Goal: Task Accomplishment & Management: Manage account settings

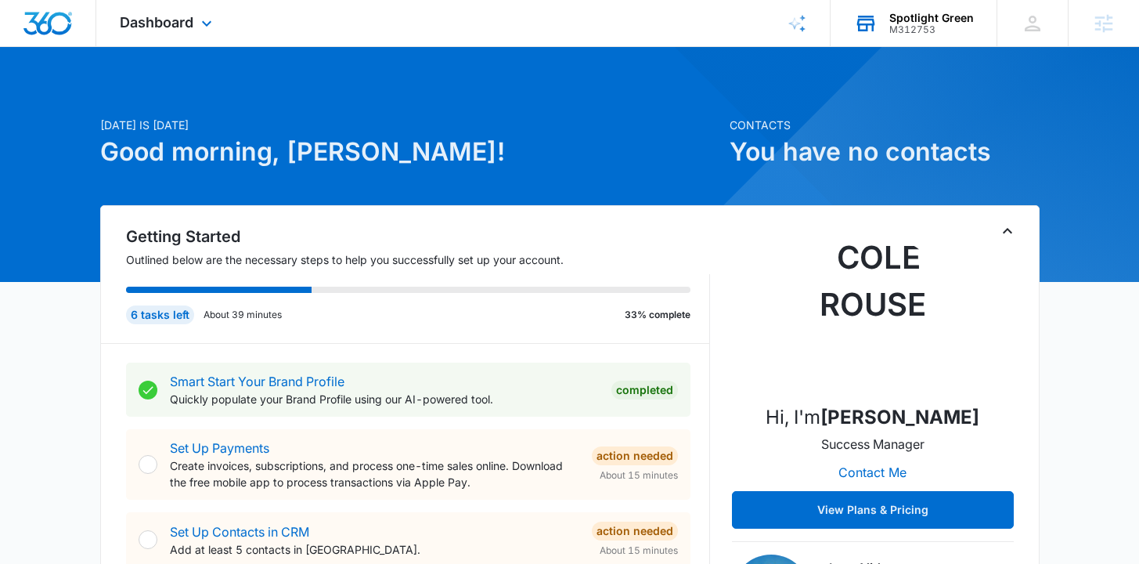
click at [906, 34] on div "Spotlight Green M312753 Your Accounts View All" at bounding box center [914, 23] width 166 height 46
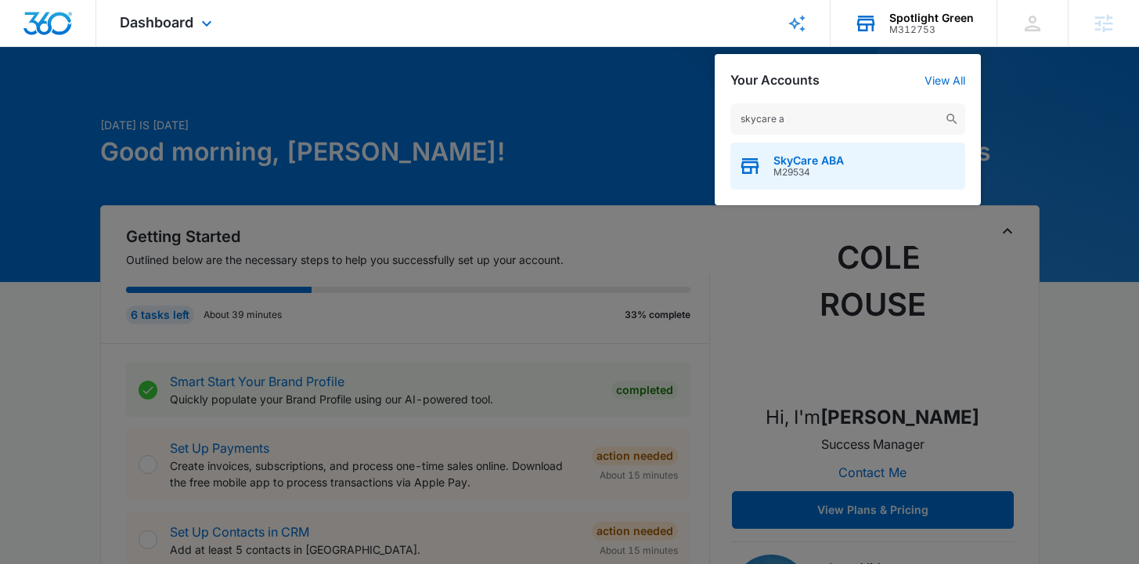
type input "skycare a"
click at [796, 182] on div "SkyCare ABA M29534" at bounding box center [847, 165] width 235 height 47
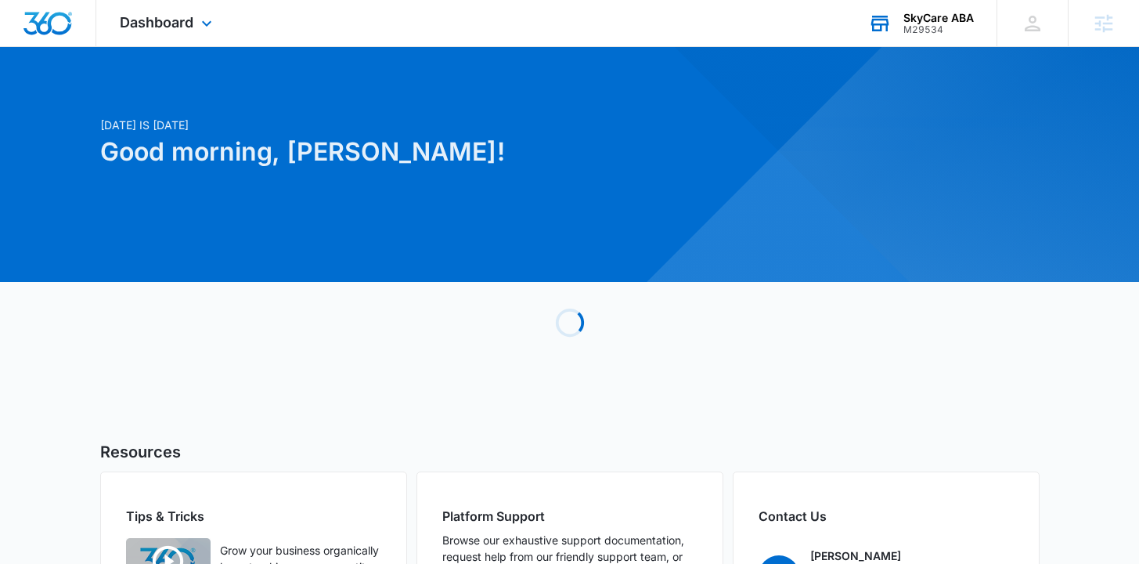
click at [191, 41] on div "Dashboard Apps Reputation Forms CRM Email Social Content Ads Intelligence Files…" at bounding box center [167, 23] width 143 height 46
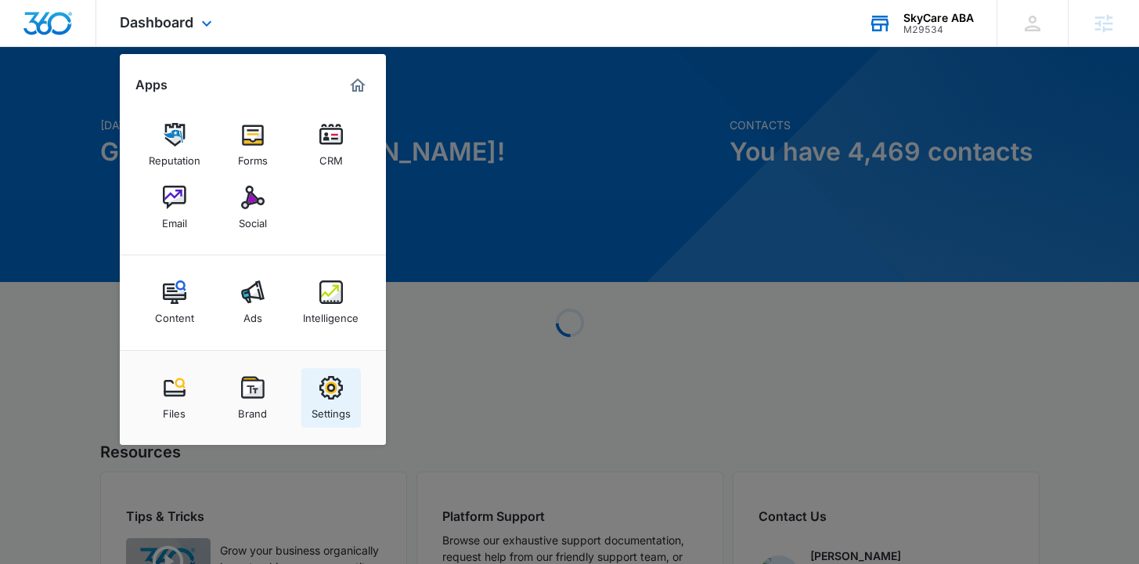
click at [329, 392] on img at bounding box center [330, 387] width 23 height 23
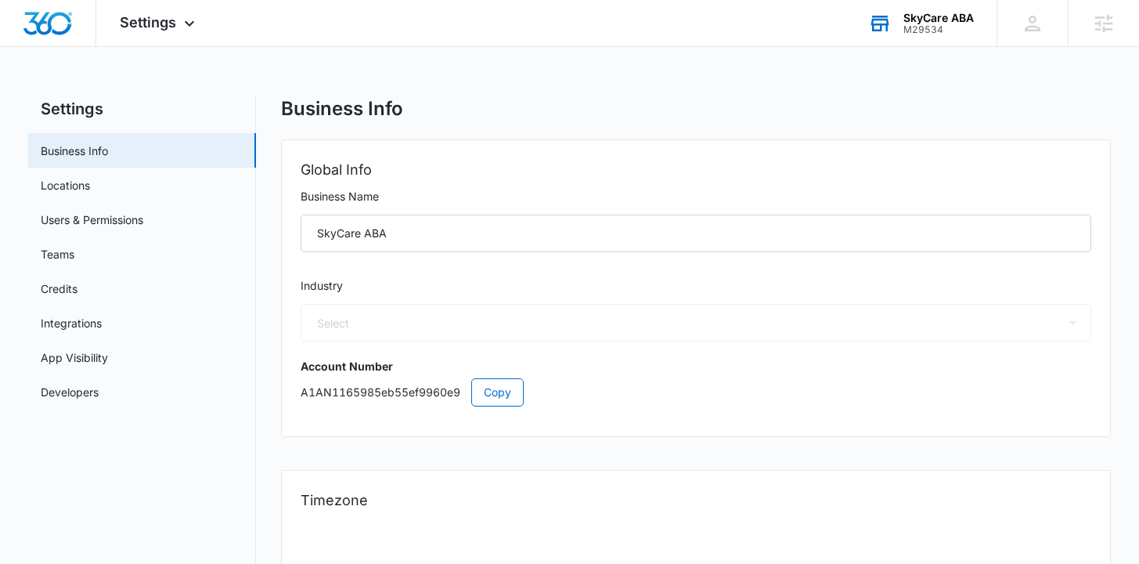
select select "19"
select select "US"
select select "America/New_York"
click at [102, 320] on link "Integrations" at bounding box center [71, 323] width 61 height 16
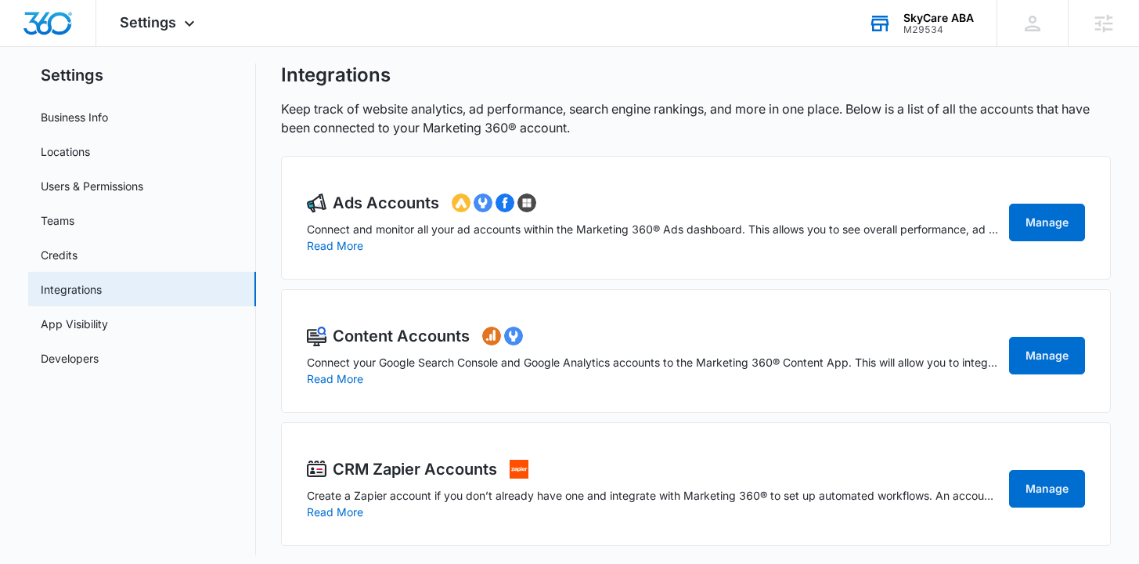
scroll to position [44, 0]
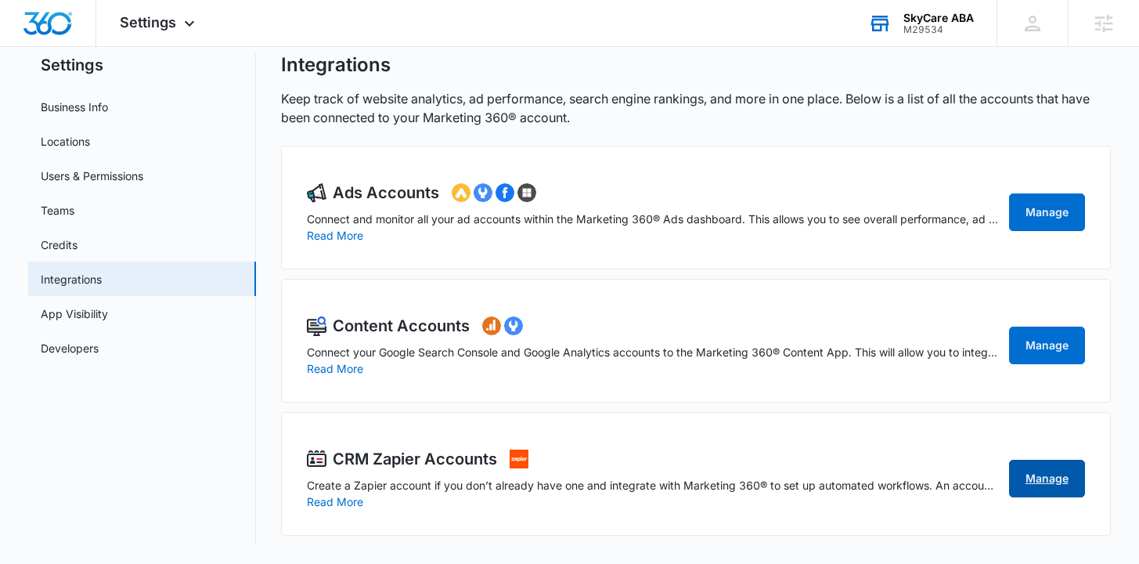
click at [1037, 480] on link "Manage" at bounding box center [1047, 478] width 76 height 38
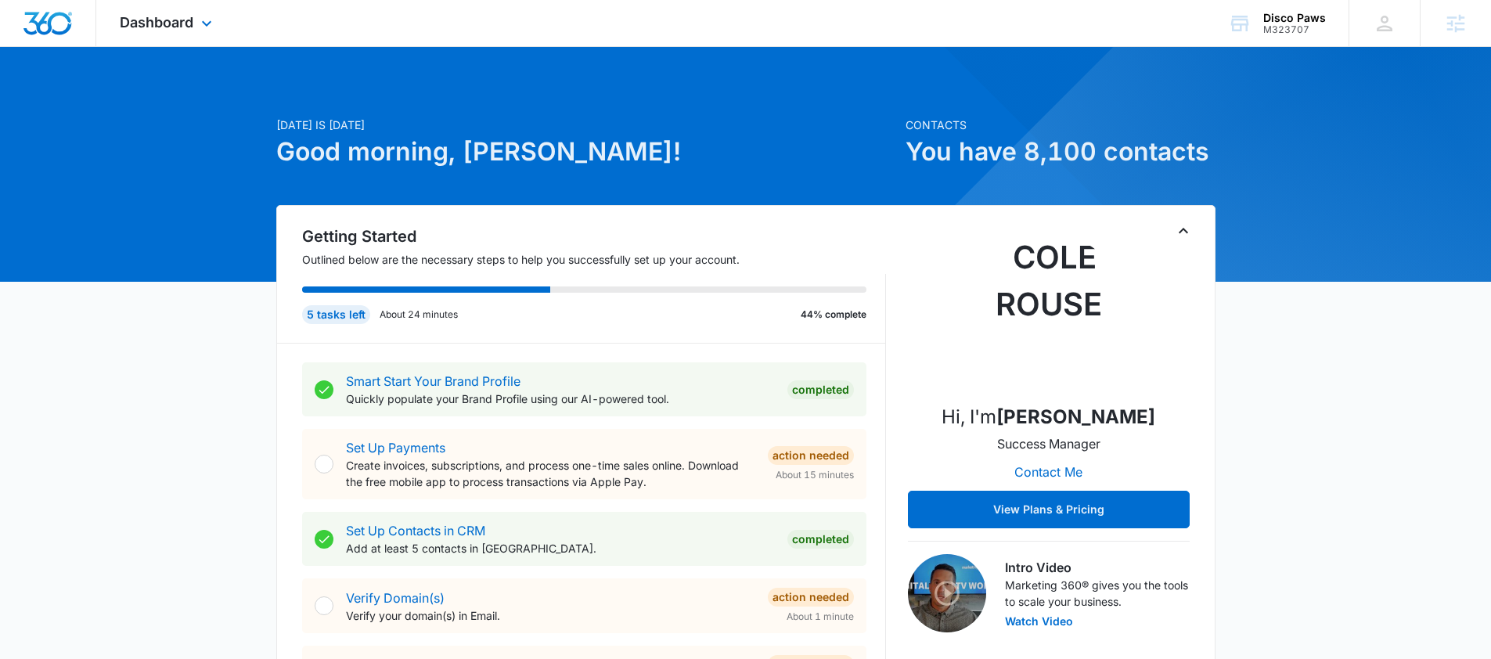
click at [217, 8] on div "Dashboard Apps Reputation Websites Forms CRM Email Social Payments POS Content …" at bounding box center [167, 23] width 143 height 46
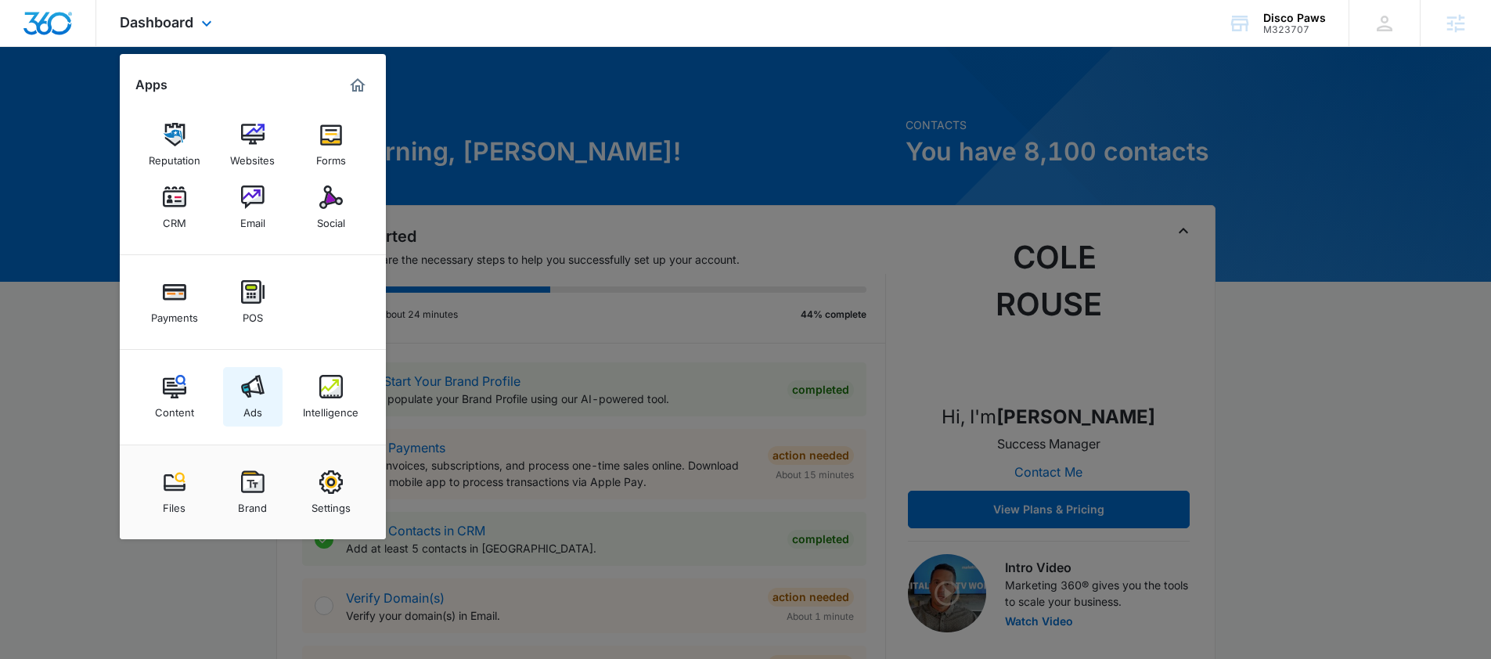
click at [240, 406] on link "Ads" at bounding box center [252, 396] width 59 height 59
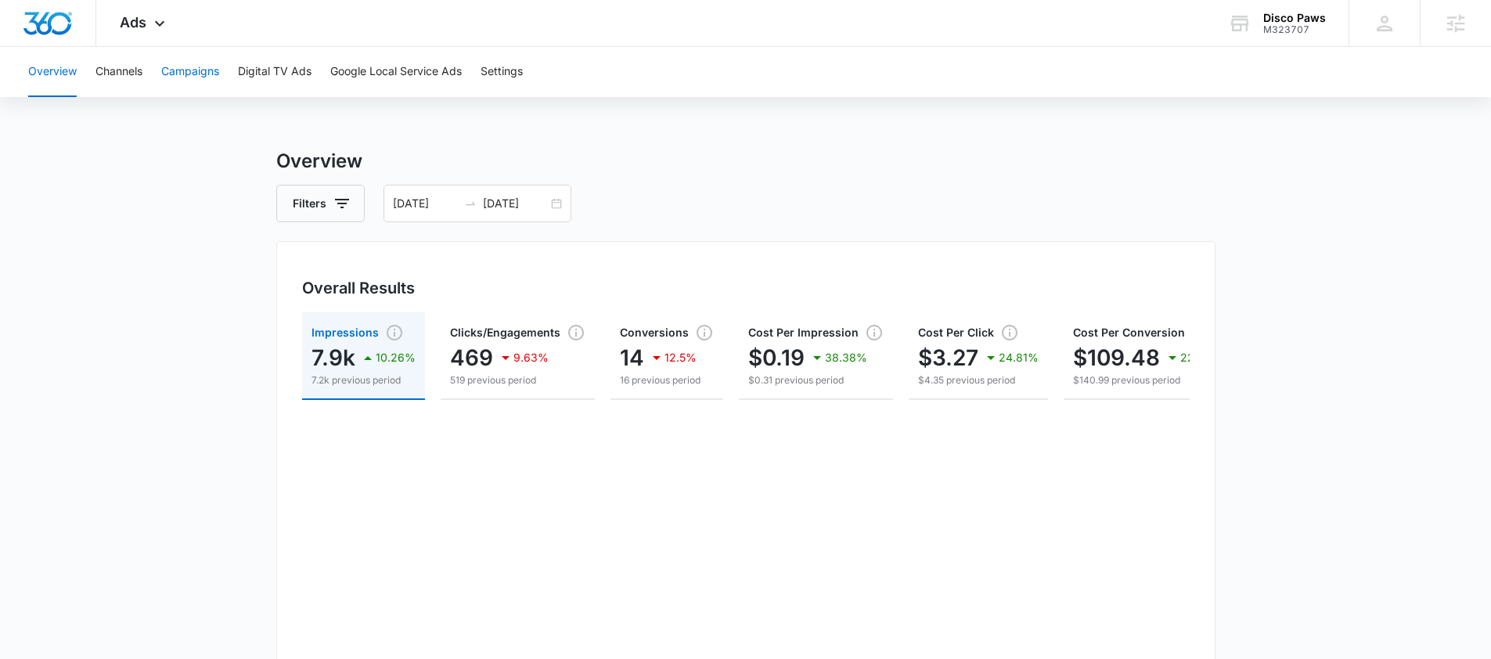
click at [211, 80] on button "Campaigns" at bounding box center [190, 72] width 58 height 50
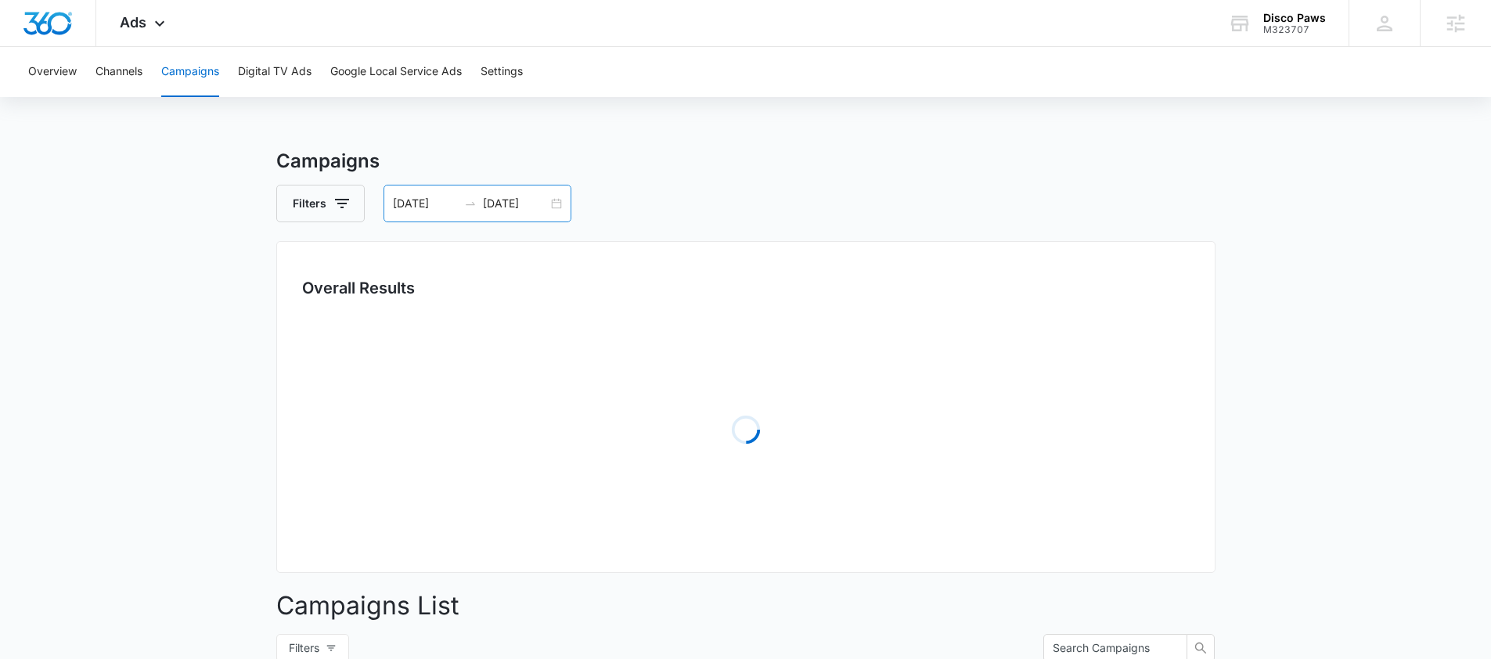
click at [416, 193] on div "07/29/2025 08/28/2025" at bounding box center [478, 204] width 188 height 38
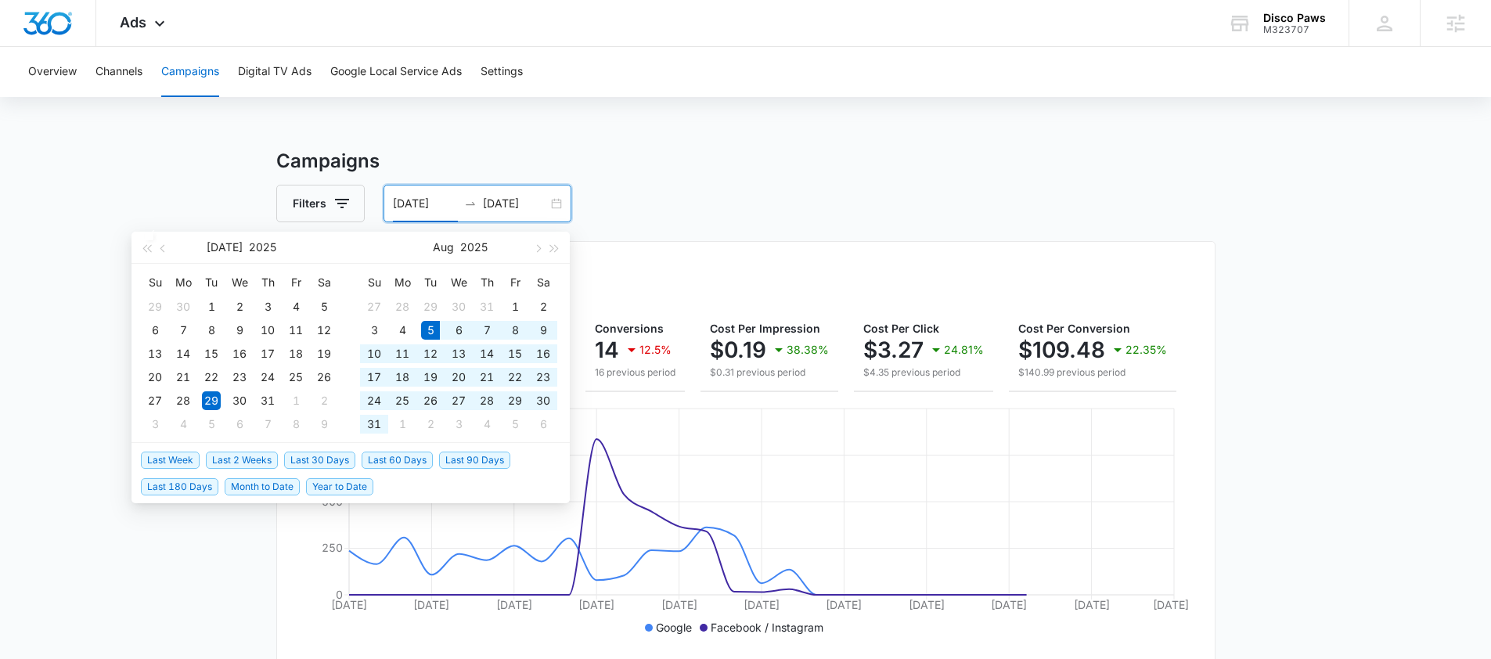
click at [323, 459] on span "Last 30 Days" at bounding box center [319, 460] width 71 height 17
type input "08/05/2025"
type input "09/04/2025"
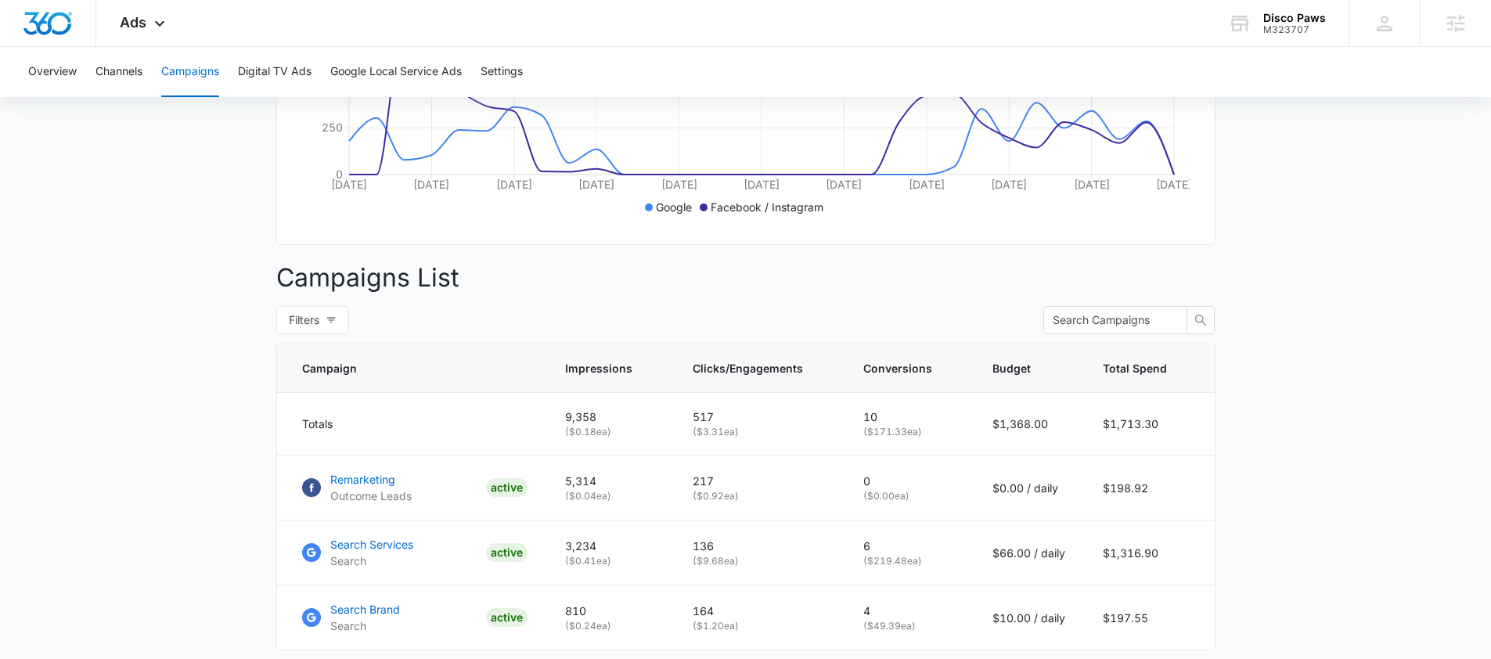
scroll to position [534, 0]
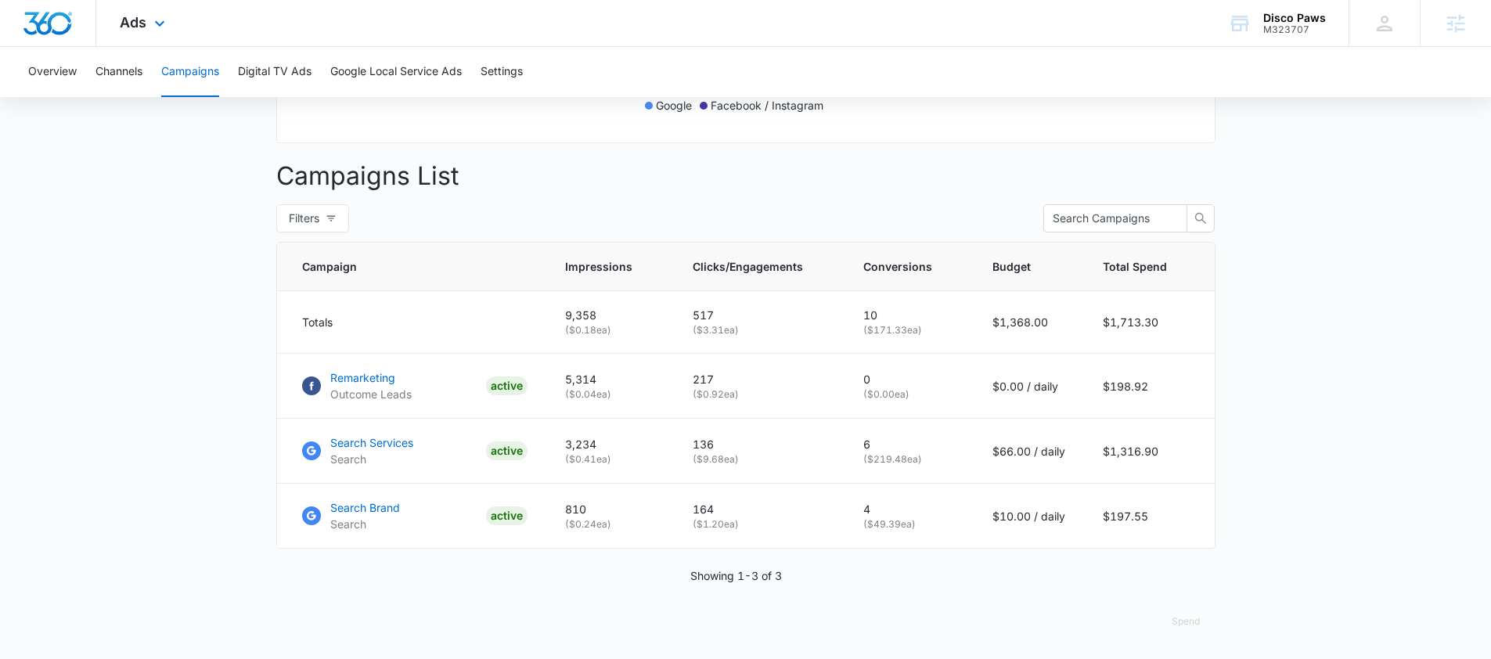
click at [187, 33] on div "Ads Apps Reputation Websites Forms CRM Email Social Payments POS Content Ads In…" at bounding box center [144, 23] width 96 height 46
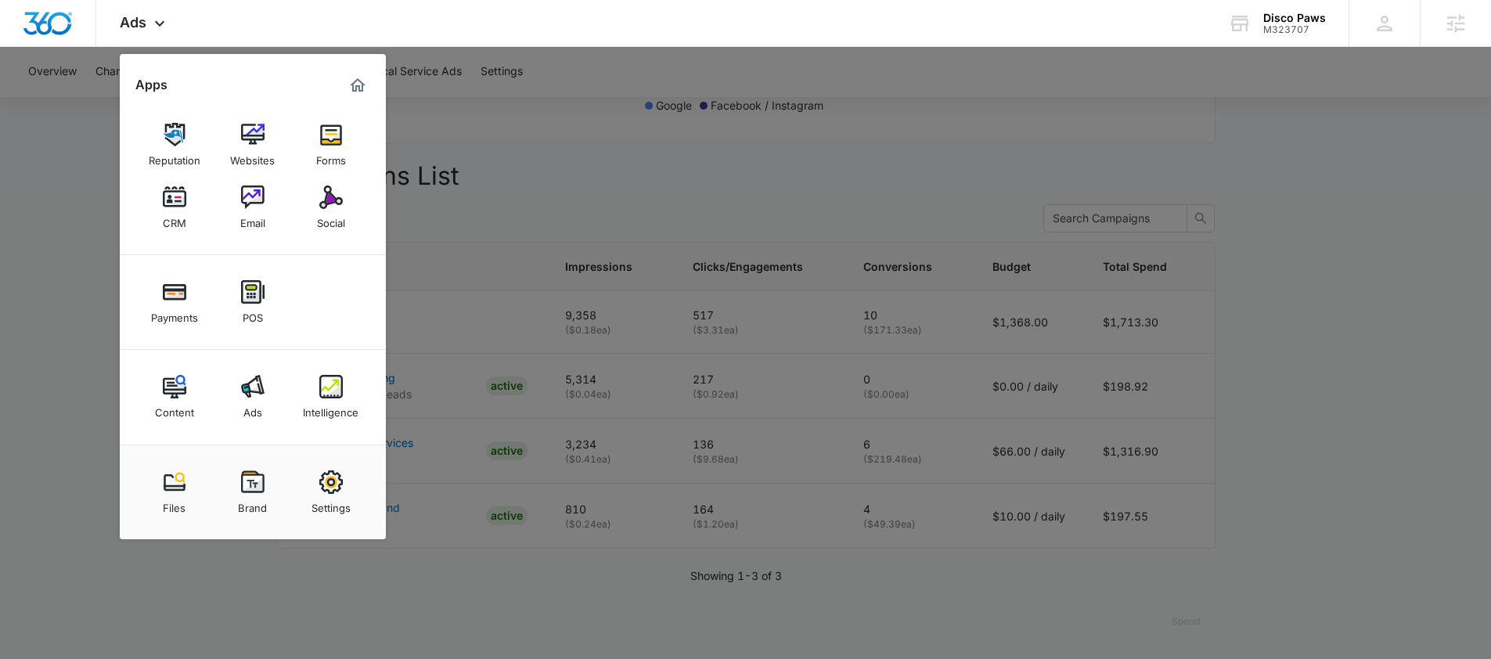
click at [543, 118] on div at bounding box center [745, 329] width 1491 height 659
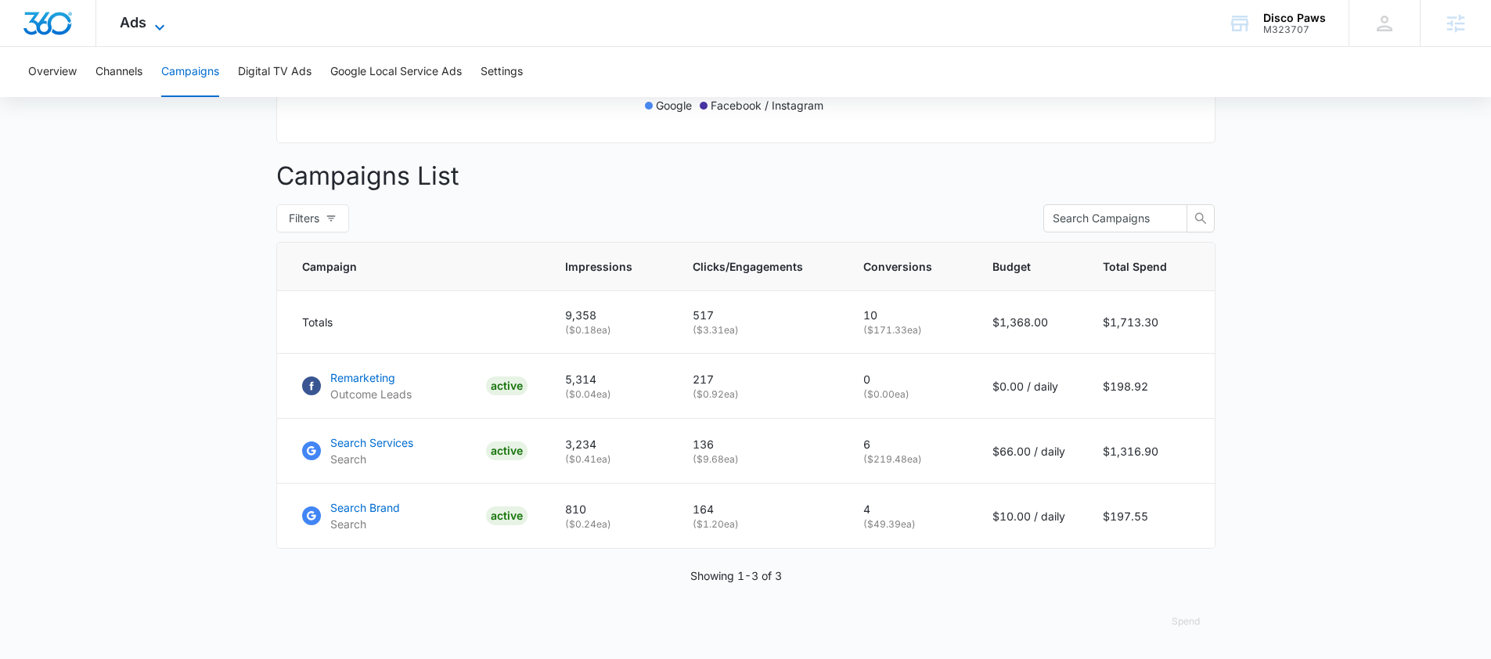
click at [160, 24] on icon at bounding box center [159, 27] width 19 height 19
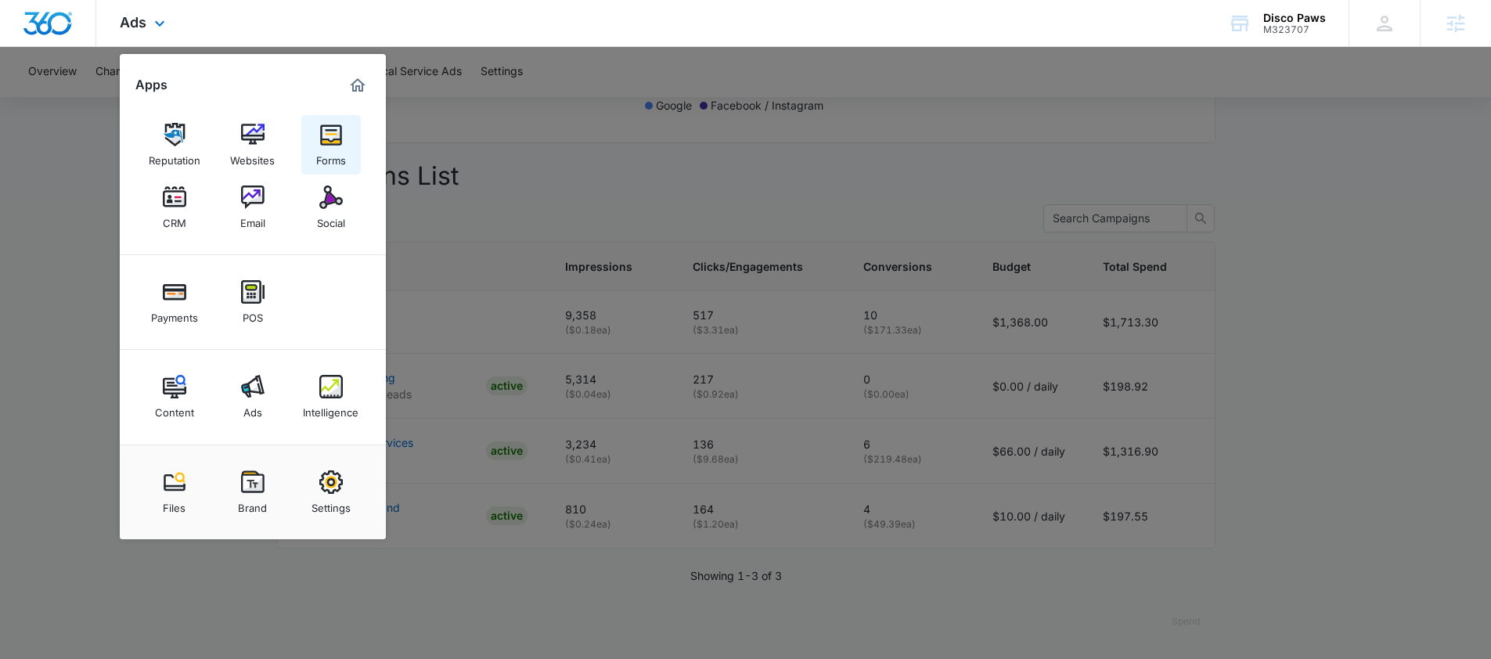
click at [337, 148] on div "Forms" at bounding box center [331, 156] width 30 height 20
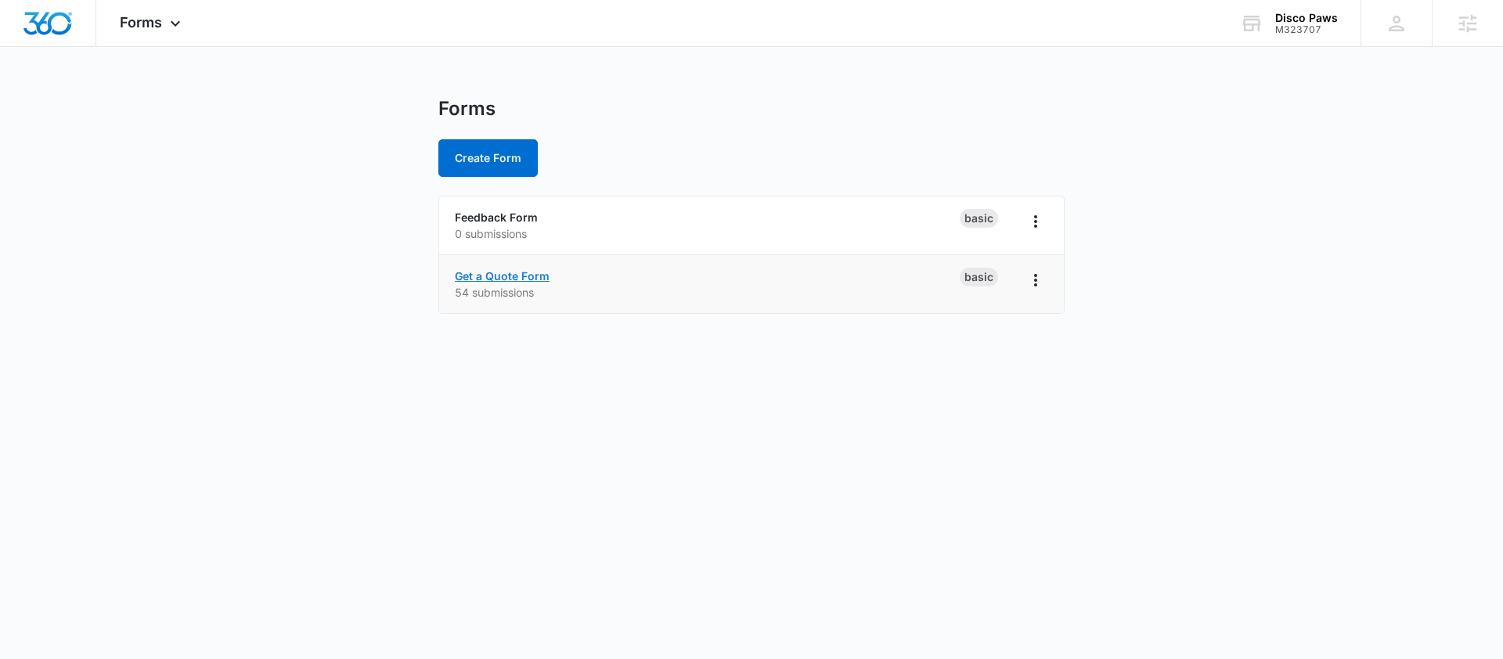
click at [523, 279] on link "Get a Quote Form" at bounding box center [502, 275] width 95 height 13
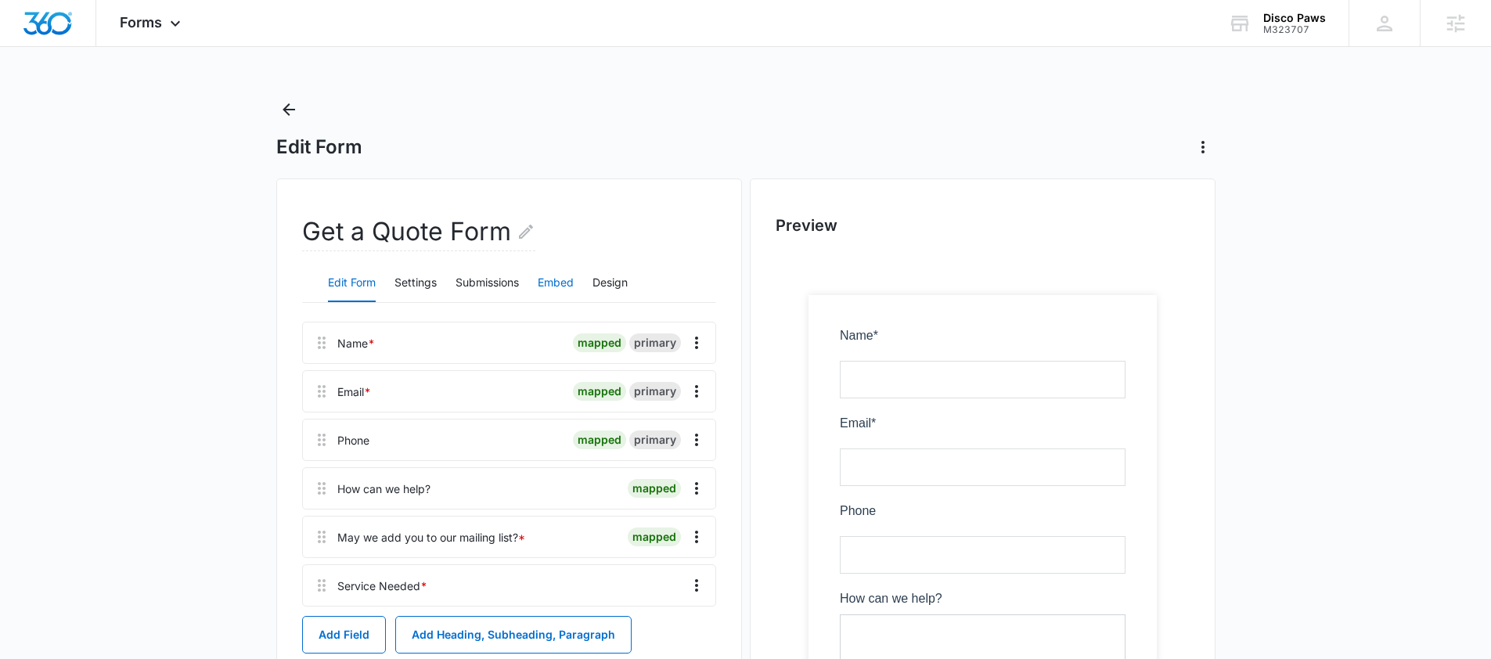
click at [549, 289] on button "Embed" at bounding box center [556, 284] width 36 height 38
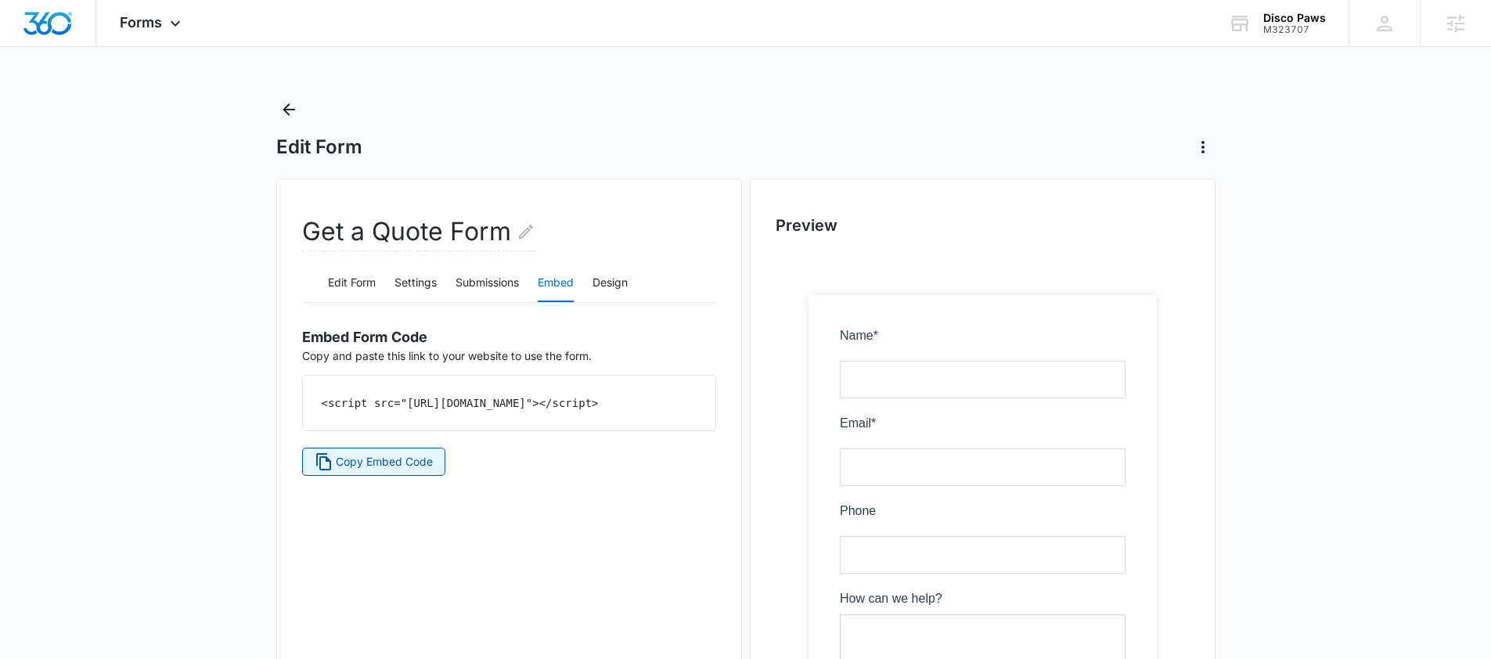
click at [348, 469] on button "Copy Embed Code" at bounding box center [374, 462] width 144 height 28
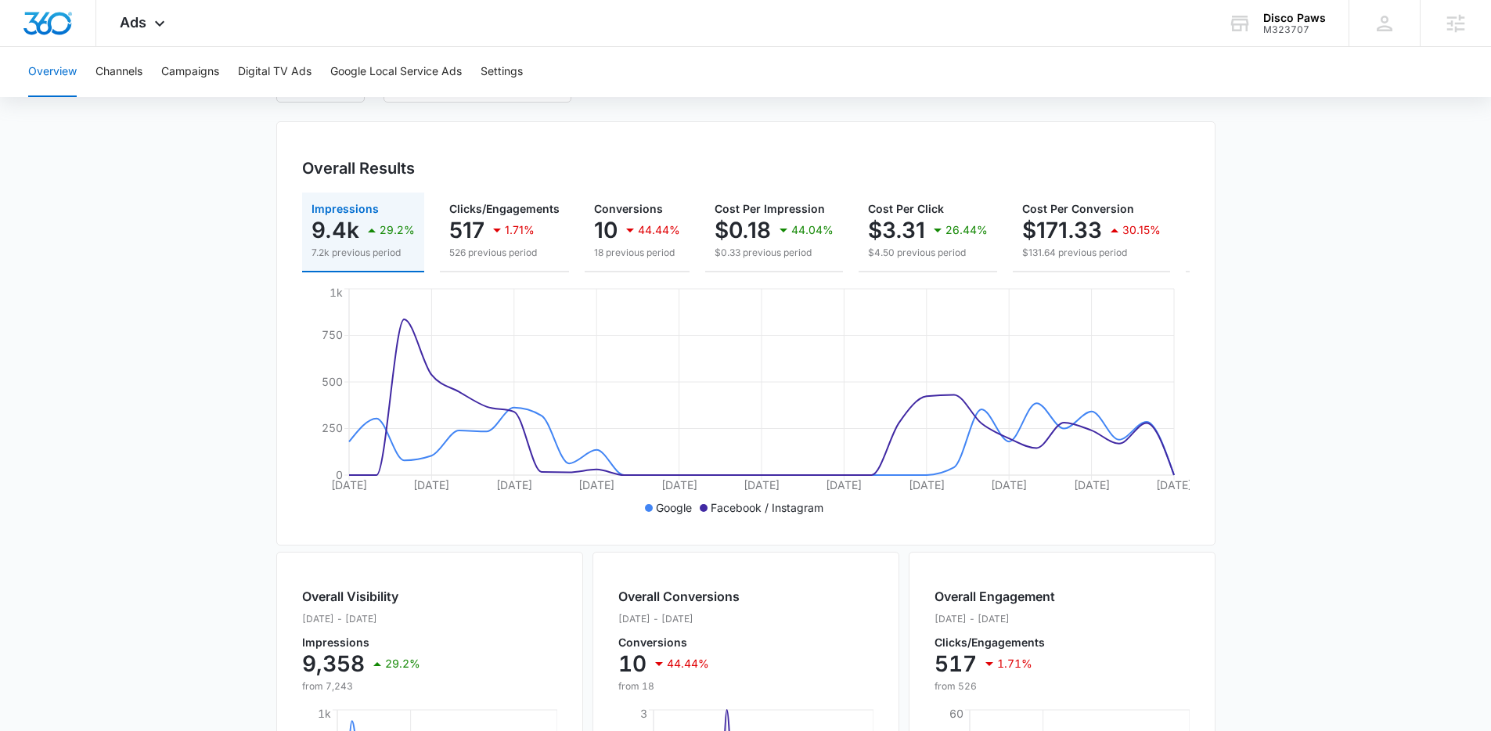
scroll to position [123, 0]
click at [135, 20] on span "Ads" at bounding box center [133, 22] width 27 height 16
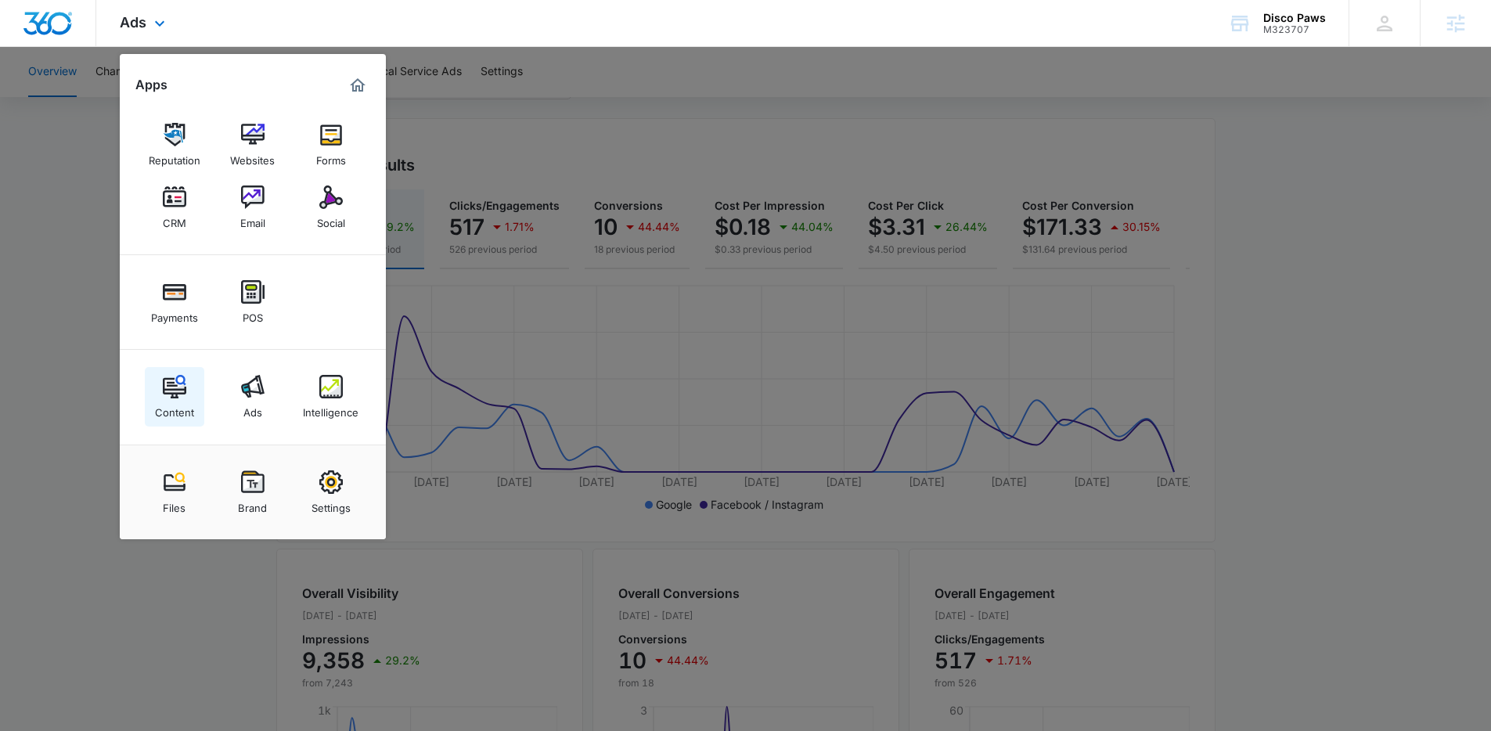
click at [191, 387] on link "Content" at bounding box center [174, 396] width 59 height 59
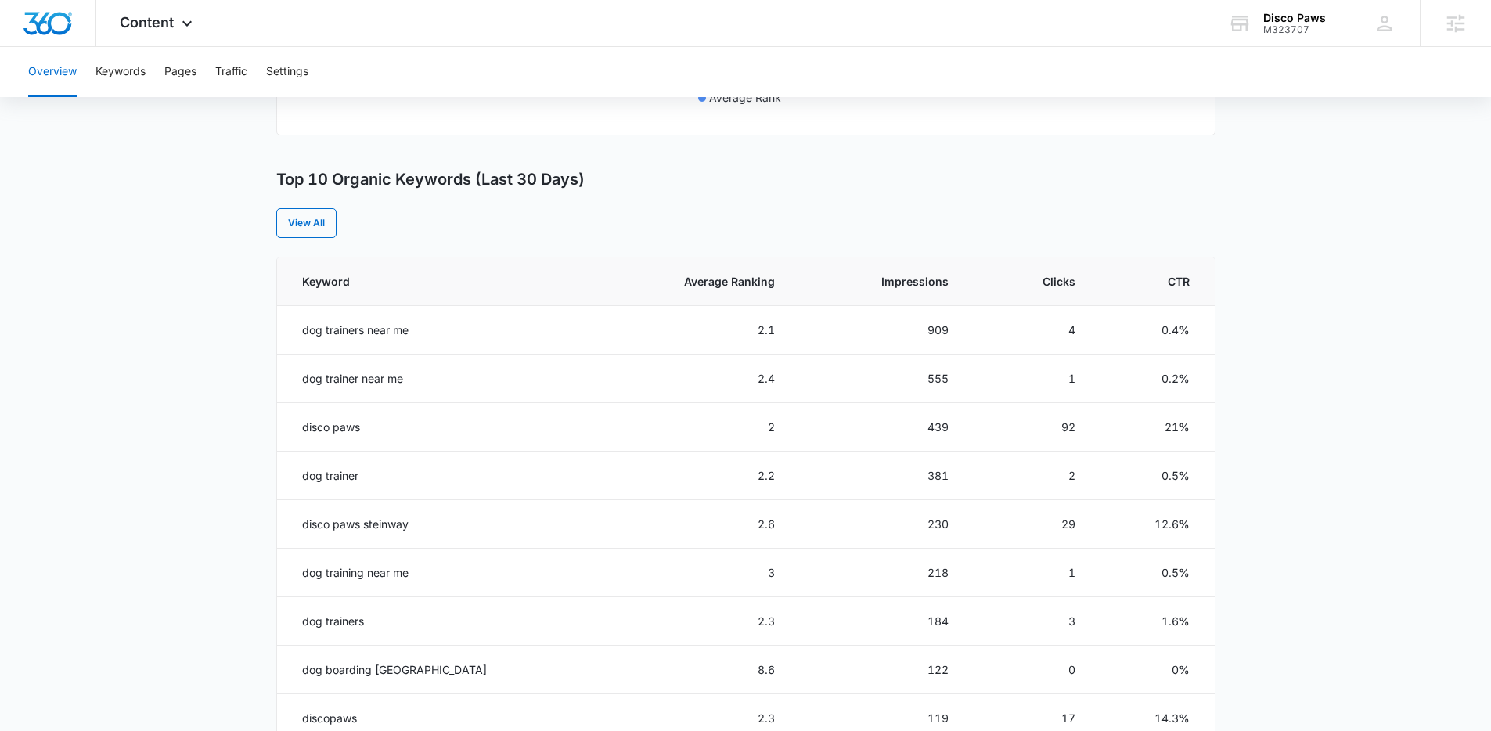
scroll to position [661, 0]
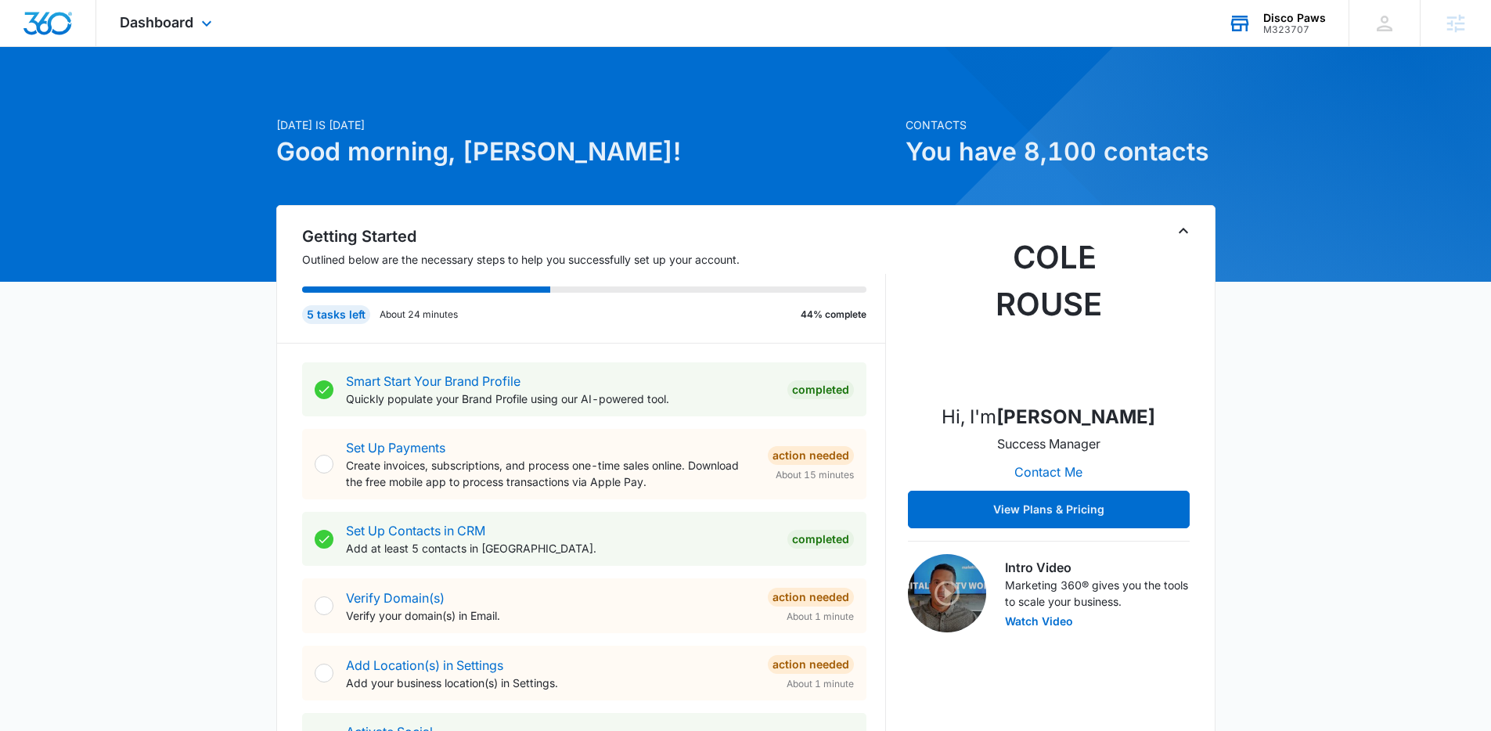
click at [1319, 23] on div "Disco Paws" at bounding box center [1294, 18] width 63 height 13
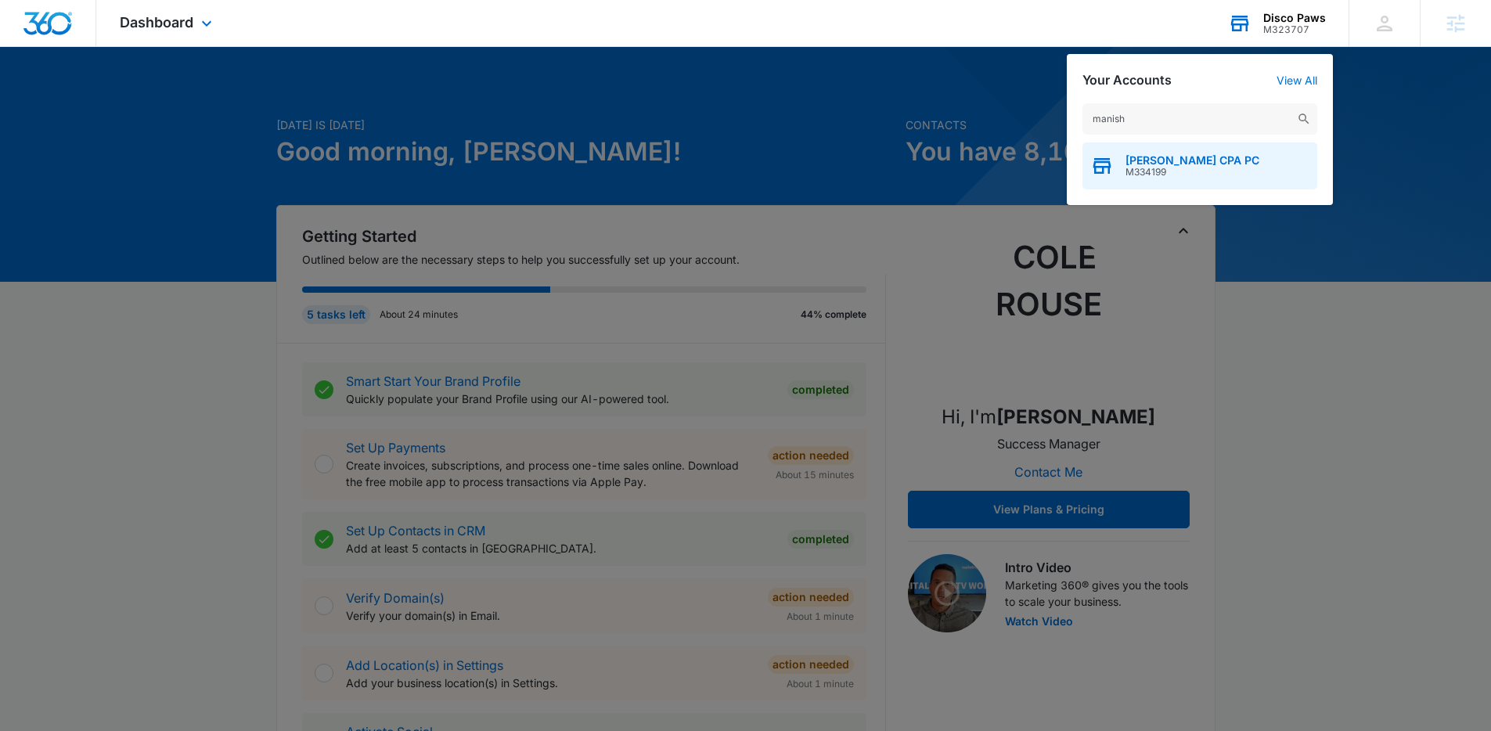
type input "manish"
click at [1169, 182] on div "Manish Majithia CPA PC M334199" at bounding box center [1200, 165] width 235 height 47
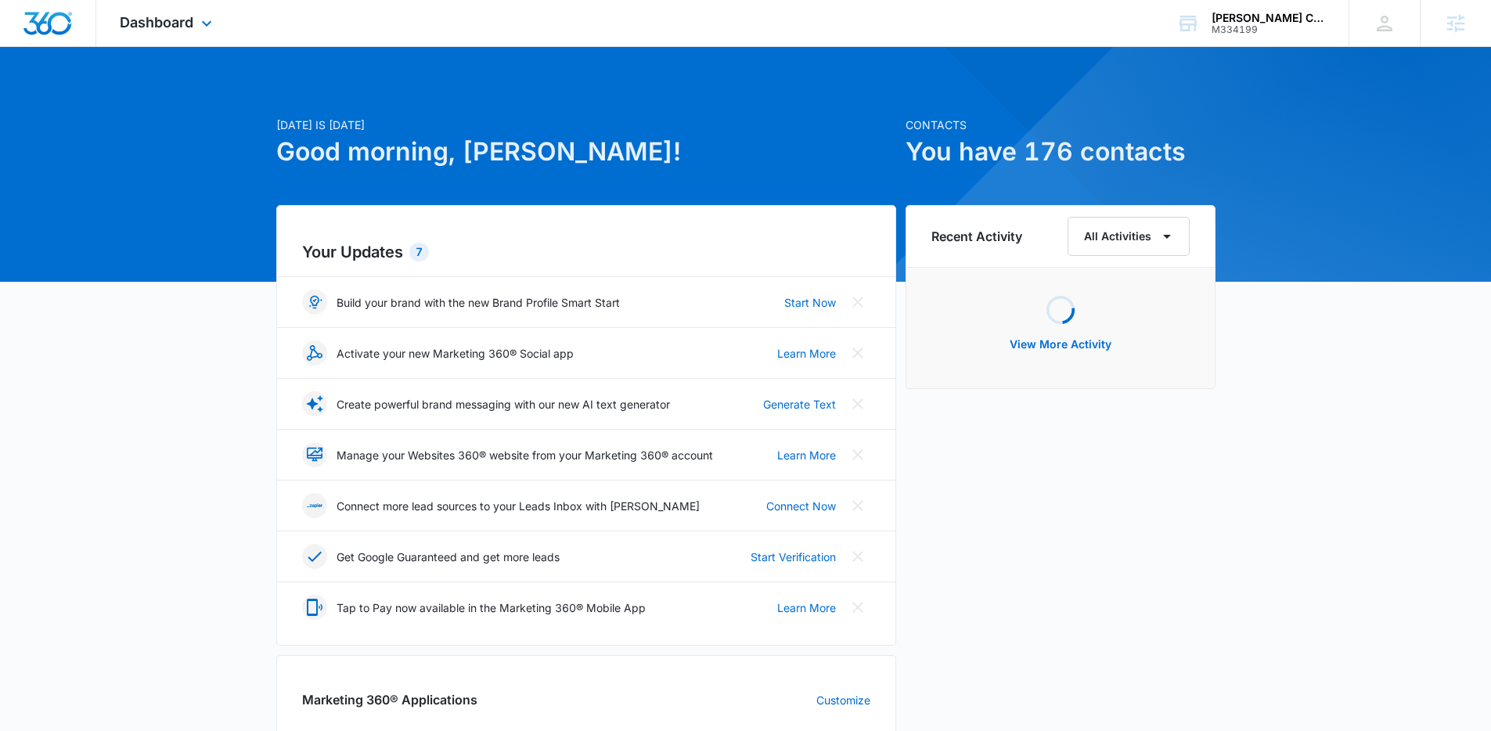
click at [173, 34] on div "Dashboard Apps Reputation Websites Forms CRM Email Social Payments POS Content …" at bounding box center [167, 23] width 143 height 46
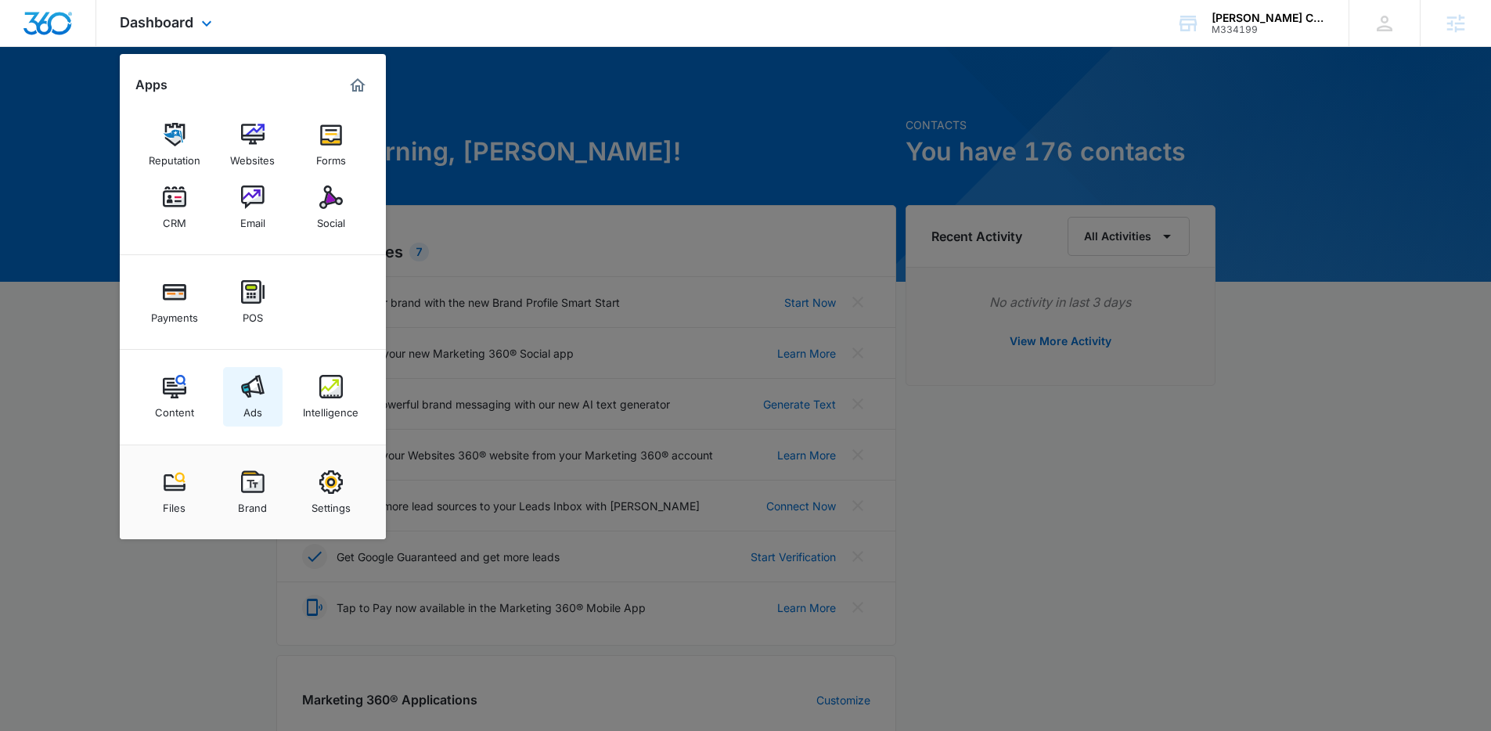
click at [247, 393] on img at bounding box center [252, 386] width 23 height 23
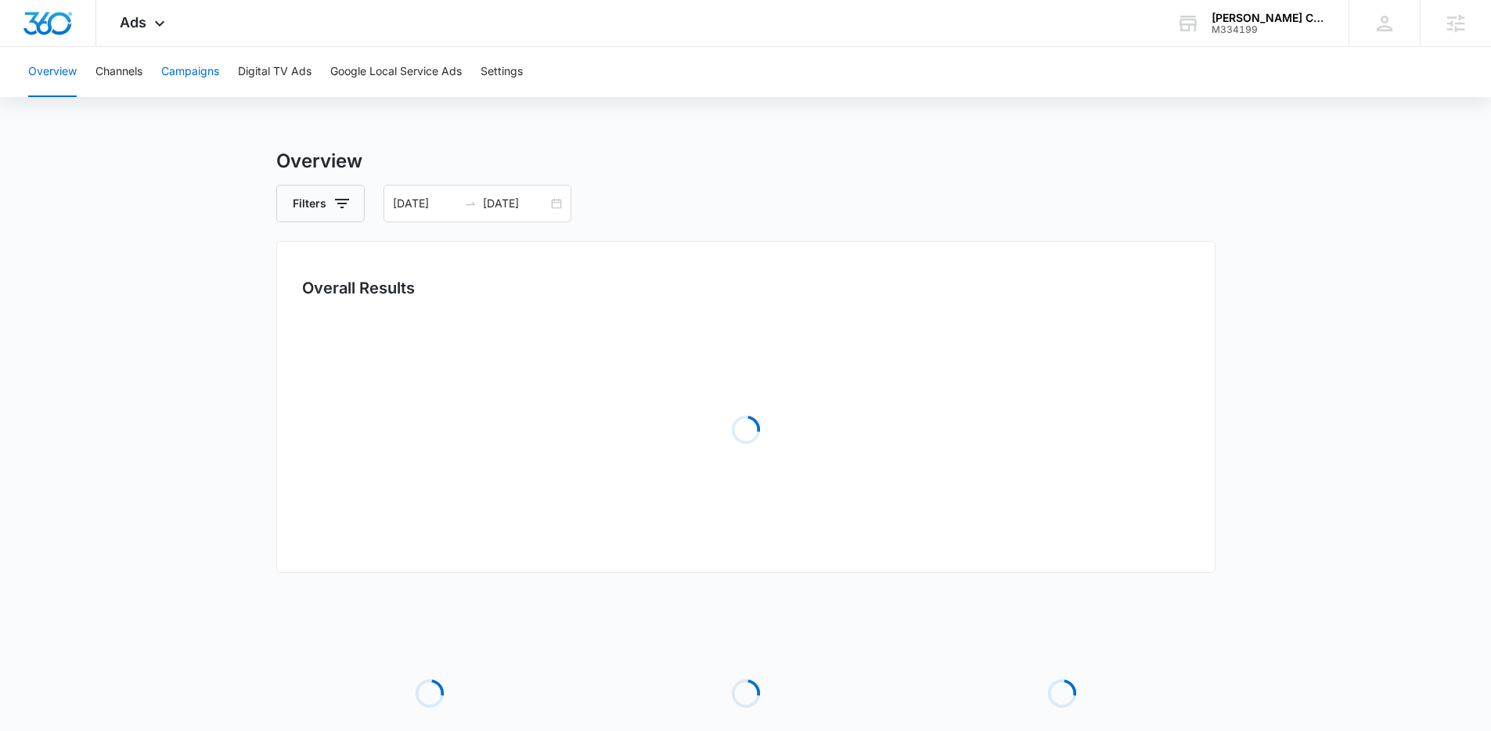
click at [189, 89] on button "Campaigns" at bounding box center [190, 72] width 58 height 50
click at [391, 205] on div "08/03/2025 09/02/2025" at bounding box center [478, 204] width 188 height 38
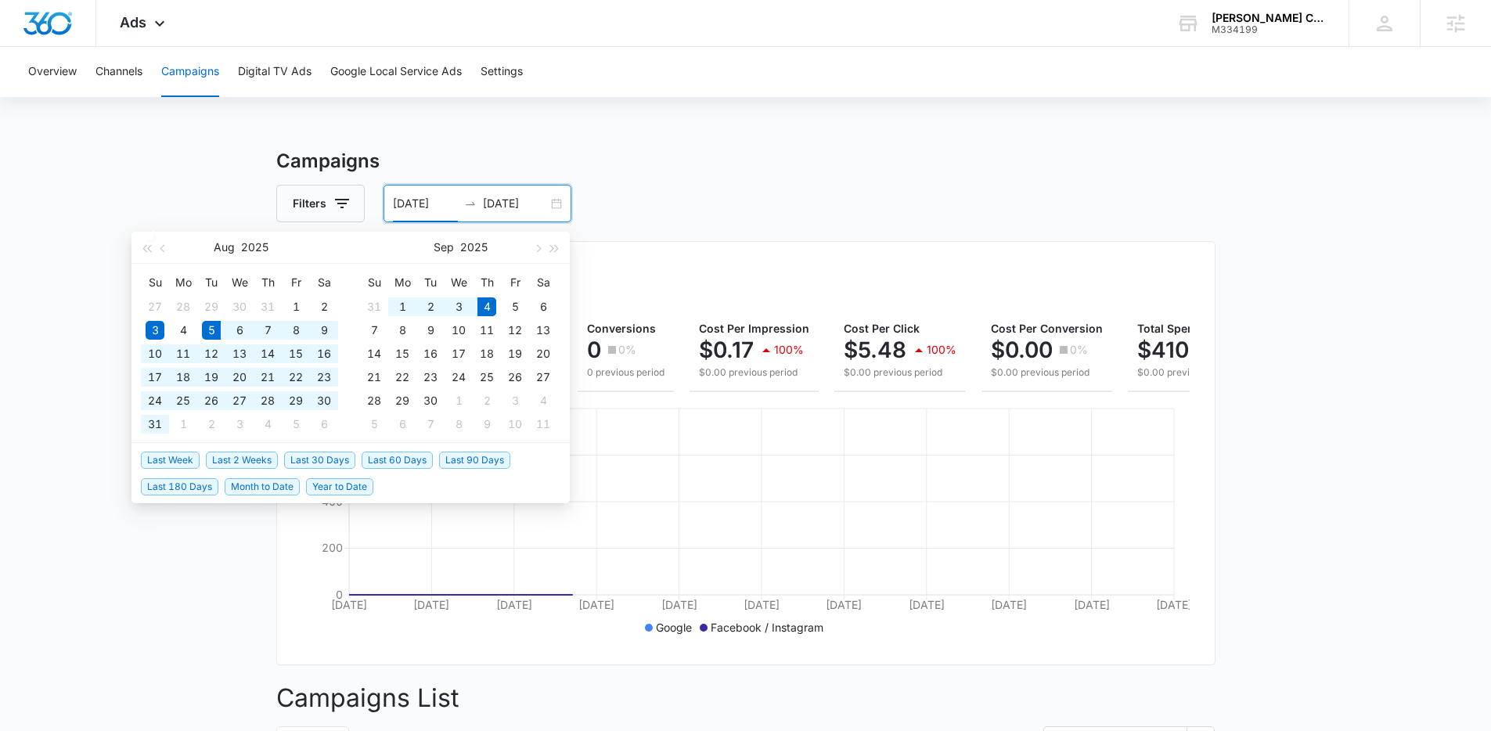
click at [333, 463] on span "Last 30 Days" at bounding box center [319, 460] width 71 height 17
type input "08/05/2025"
type input "09/04/2025"
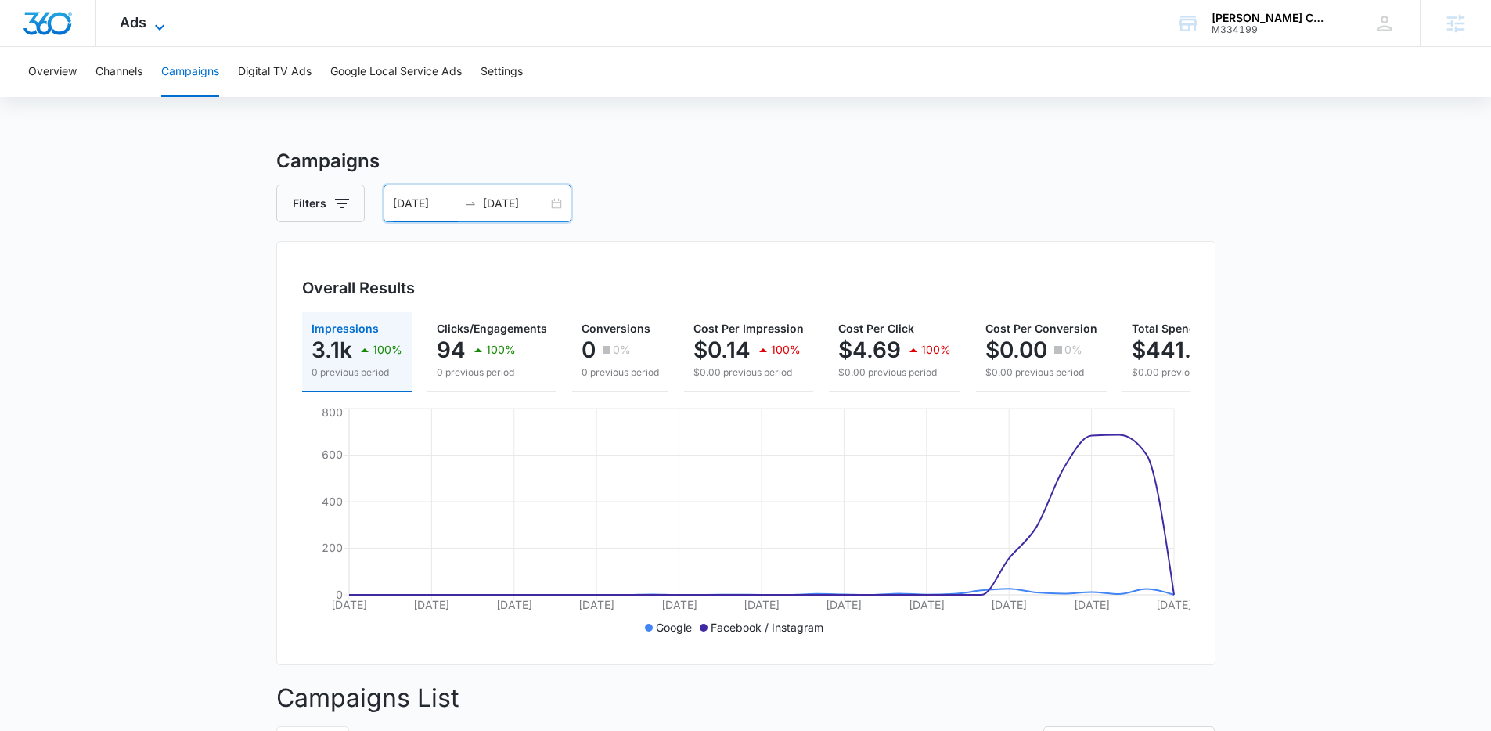
click at [162, 16] on div "Ads Apps Reputation Websites Forms CRM Email Social Payments POS Content Ads In…" at bounding box center [144, 23] width 96 height 46
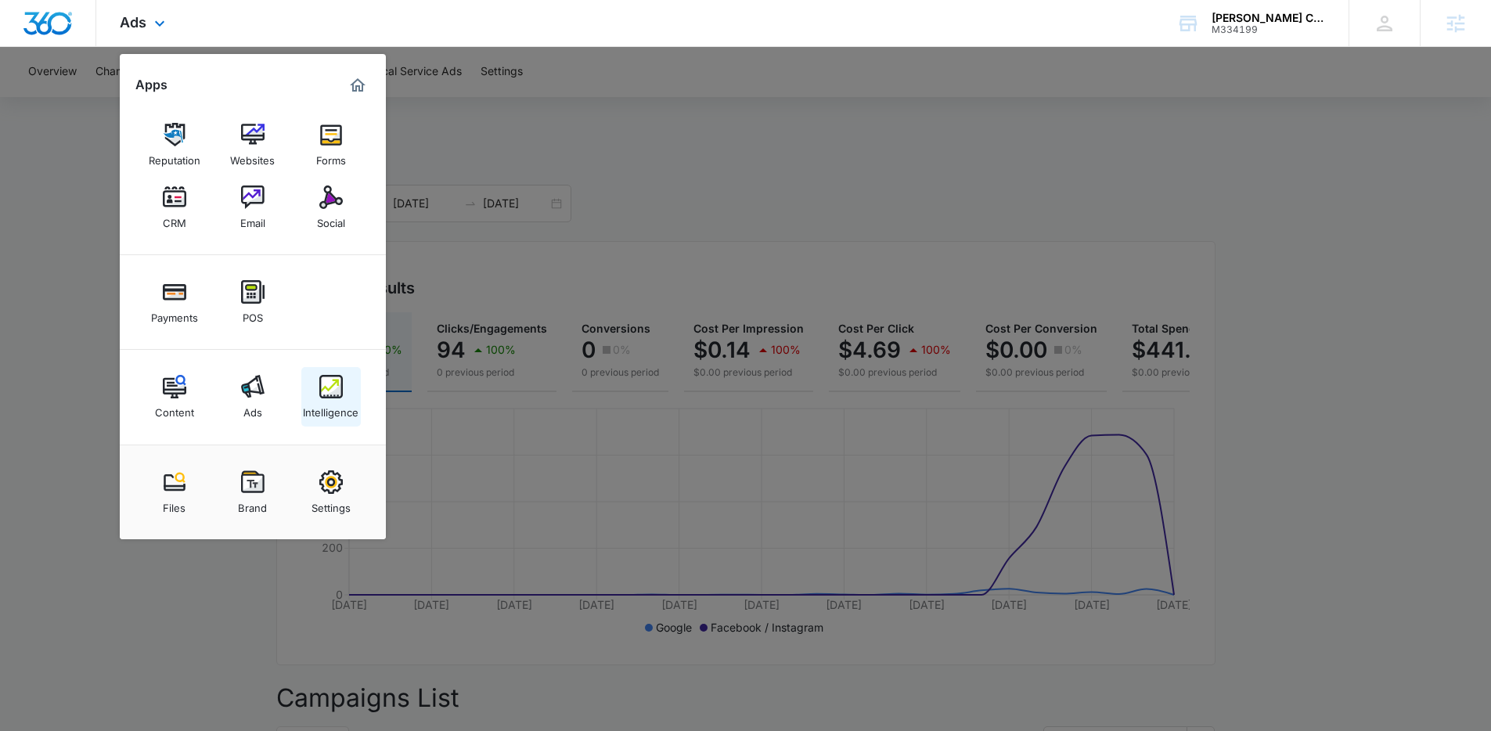
click at [333, 402] on div "Intelligence" at bounding box center [331, 408] width 56 height 20
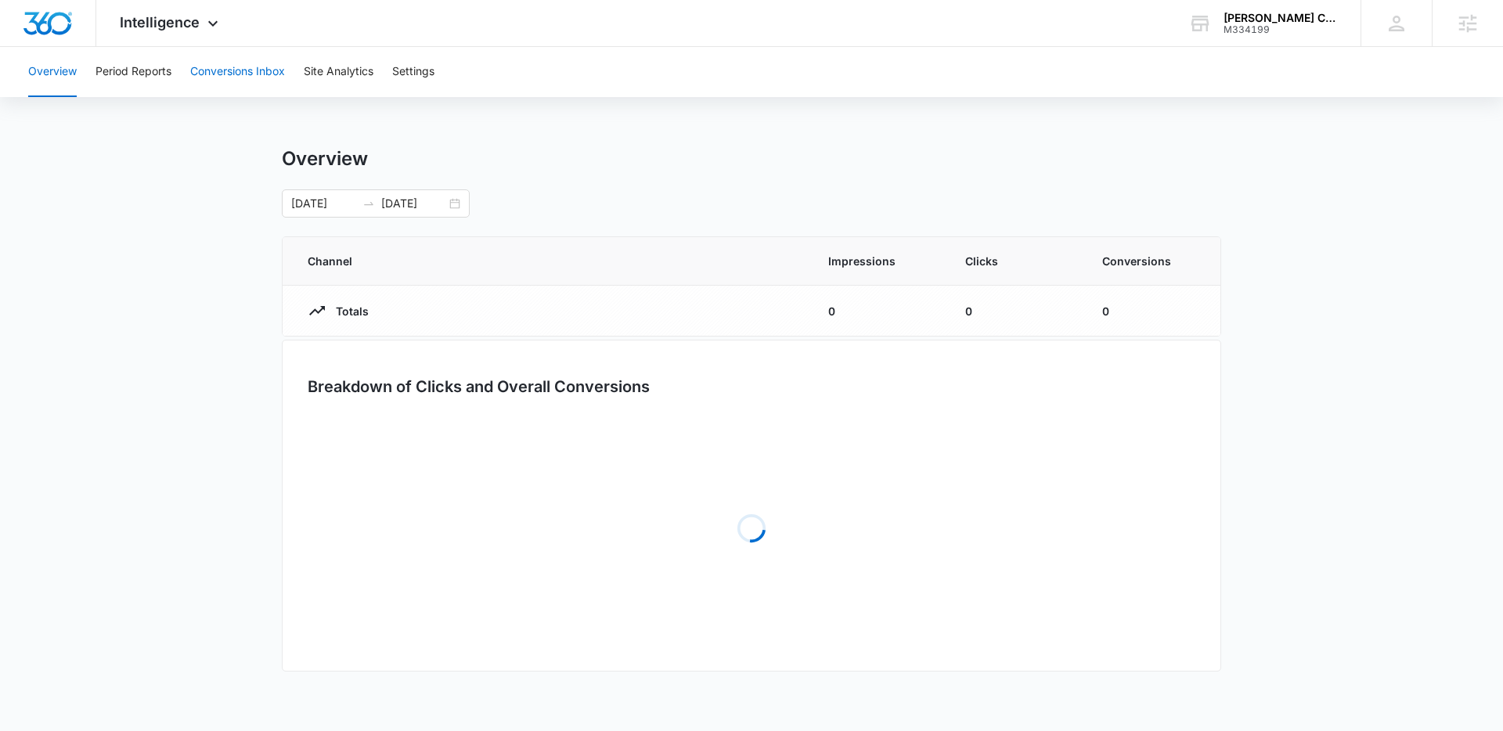
click at [251, 86] on button "Conversions Inbox" at bounding box center [237, 72] width 95 height 50
